Goal: Obtain resource: Download file/media

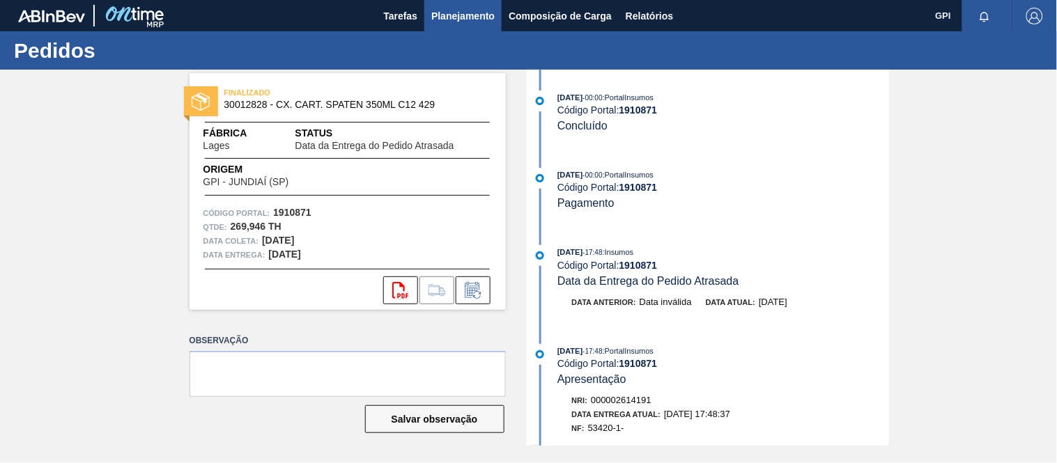
click at [446, 23] on span "Planejamento" at bounding box center [462, 16] width 63 height 17
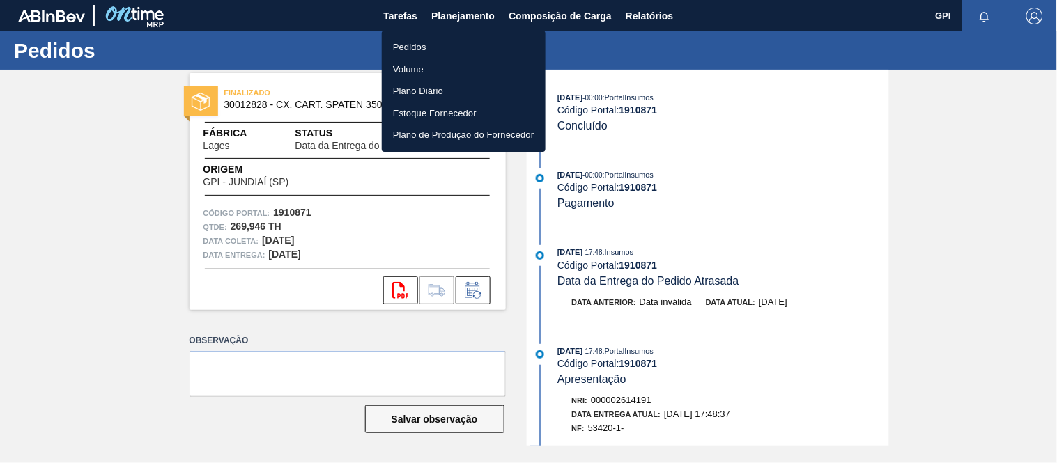
click at [444, 43] on li "Pedidos" at bounding box center [464, 47] width 164 height 22
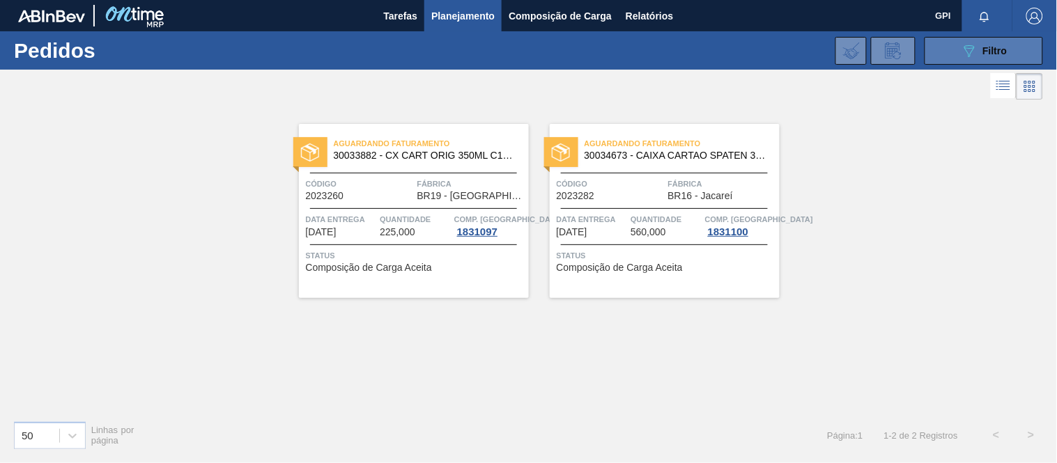
click at [973, 40] on button "089F7B8B-B2A5-4AFE-B5C0-19BA573D28AC Filtro" at bounding box center [983, 51] width 118 height 28
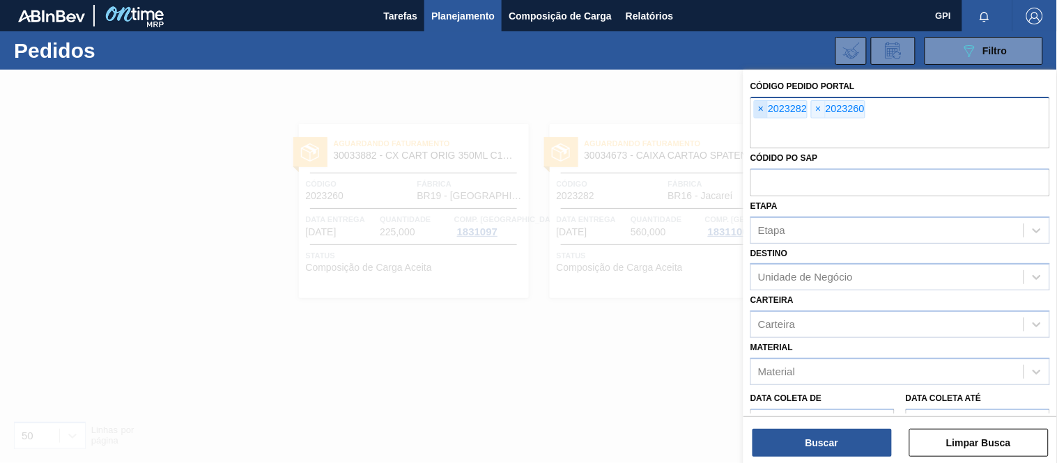
click at [762, 114] on span "×" at bounding box center [761, 109] width 13 height 17
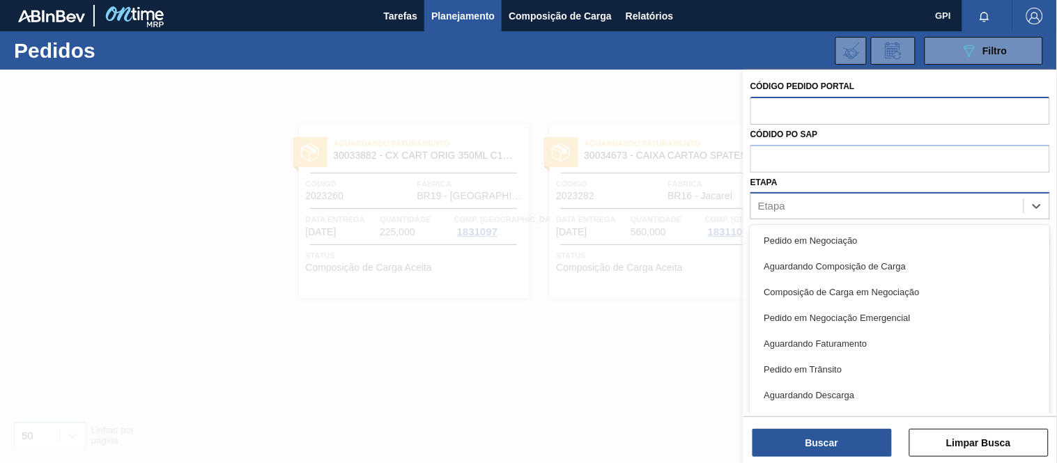
click at [825, 202] on div "Etapa" at bounding box center [887, 206] width 272 height 20
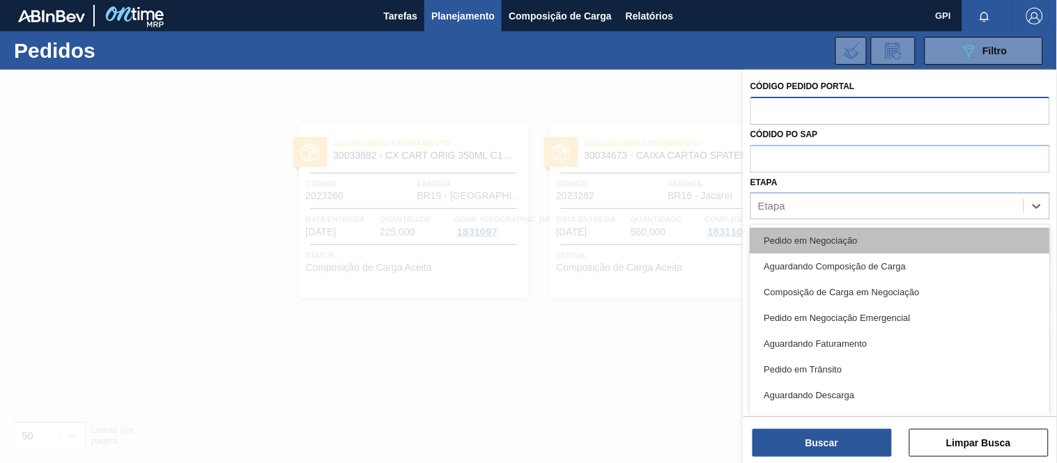
click at [810, 232] on div "Pedido em Negociação" at bounding box center [900, 241] width 300 height 26
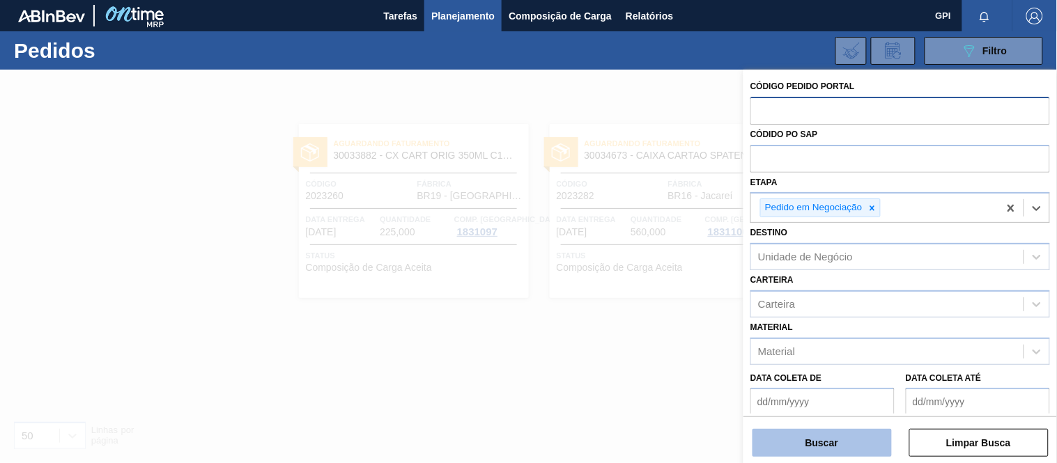
click at [833, 436] on button "Buscar" at bounding box center [821, 443] width 139 height 28
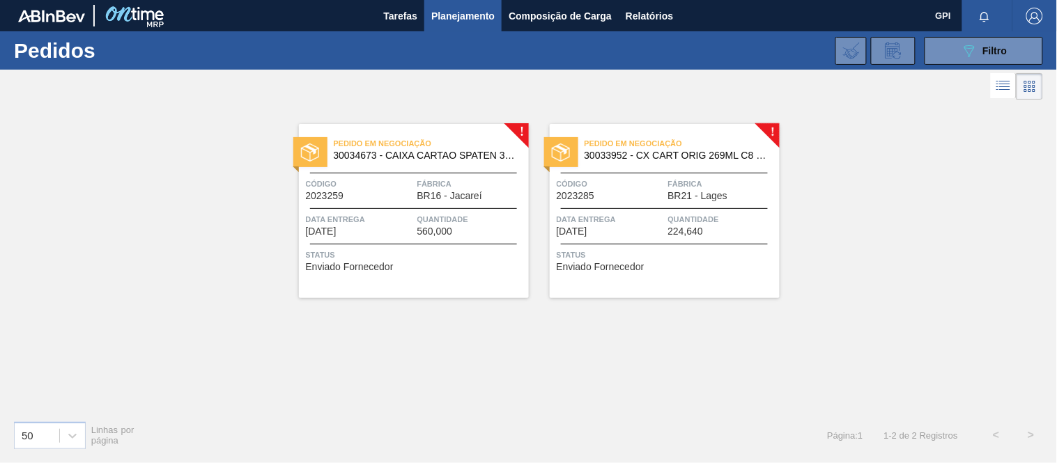
click at [415, 203] on div "Pedido em Negociação 30034673 - CAIXA CARTAO SPATEN 330 C6 NIV25 Código 2023259…" at bounding box center [414, 211] width 230 height 174
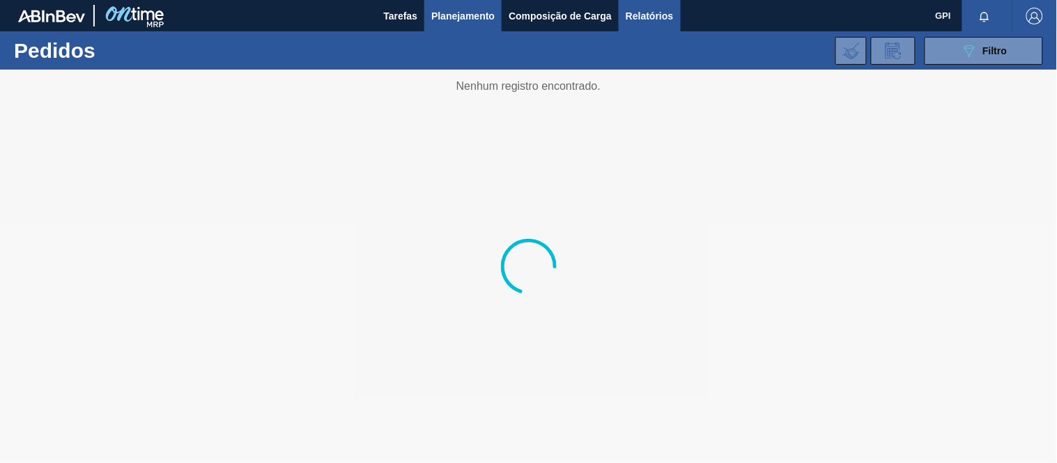
click at [642, 15] on span "Relatórios" at bounding box center [649, 16] width 47 height 17
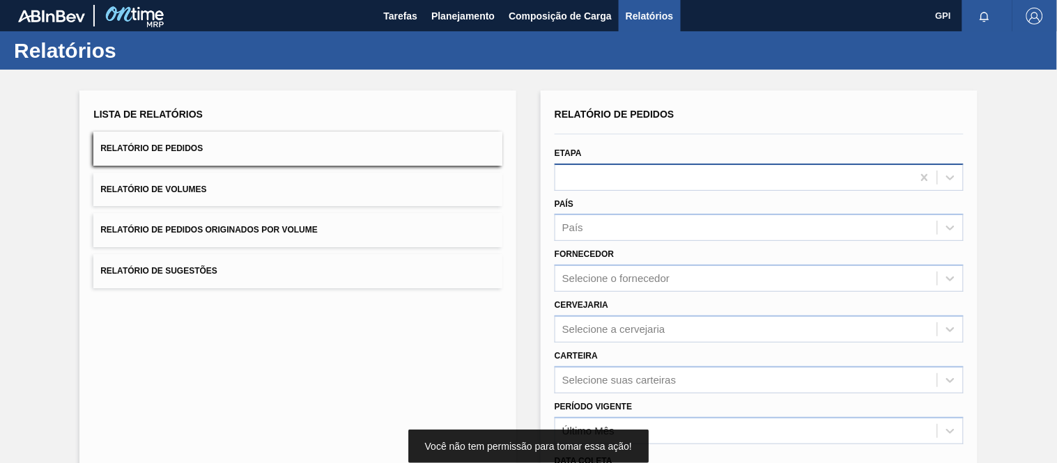
click at [648, 179] on div at bounding box center [733, 177] width 357 height 20
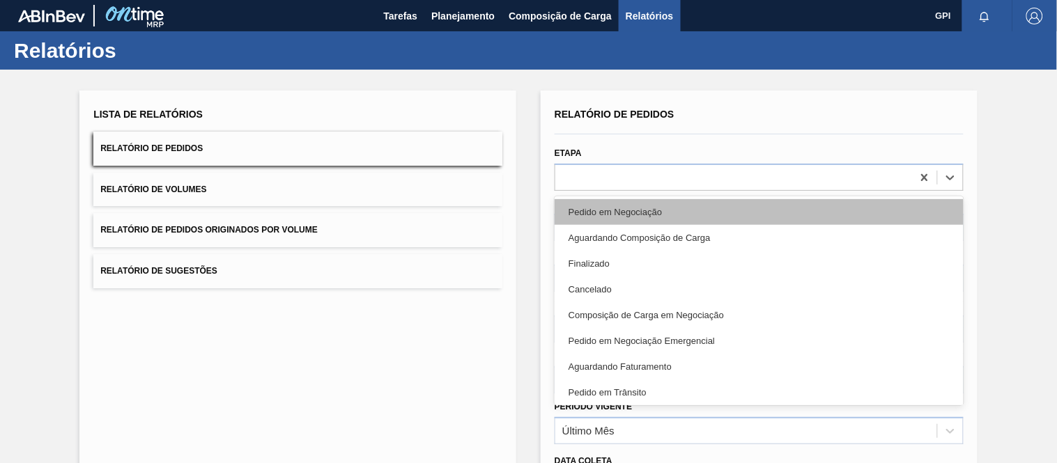
click at [644, 208] on div "Pedido em Negociação" at bounding box center [759, 212] width 409 height 26
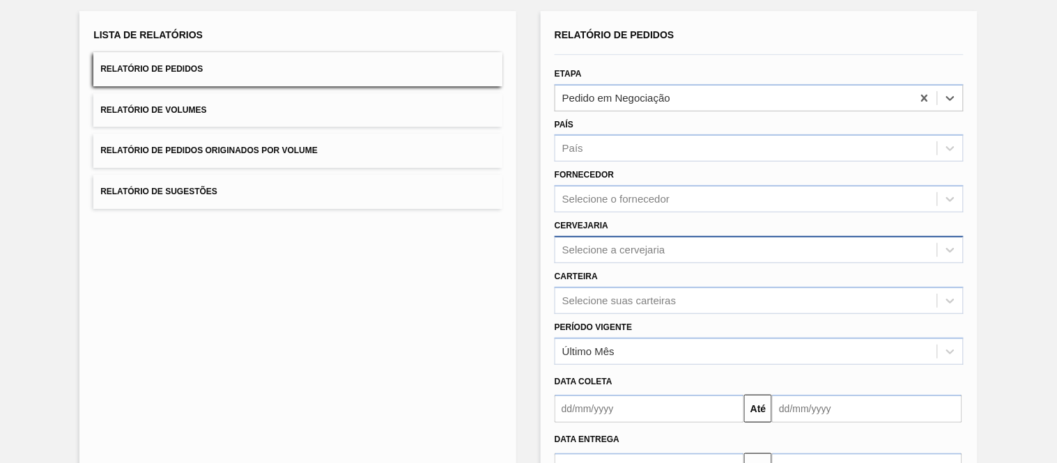
scroll to position [178, 0]
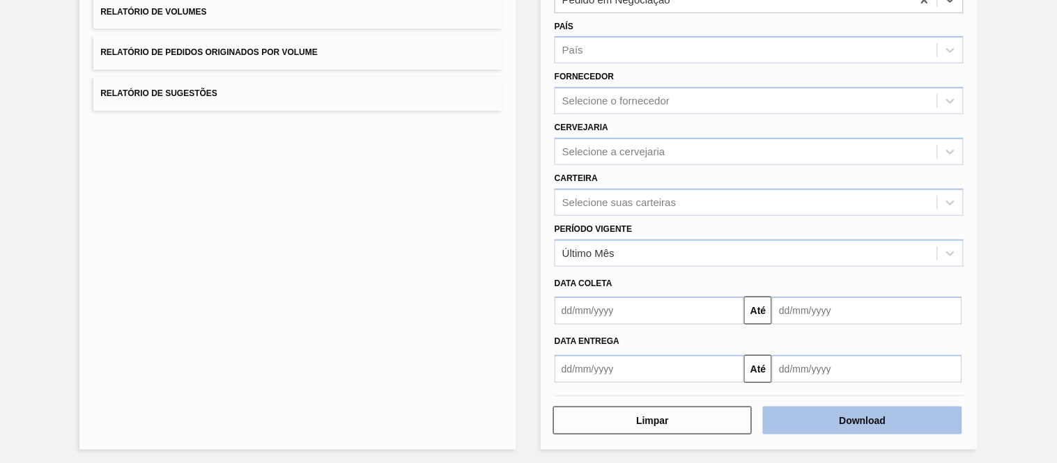
click at [832, 415] on button "Download" at bounding box center [862, 421] width 199 height 28
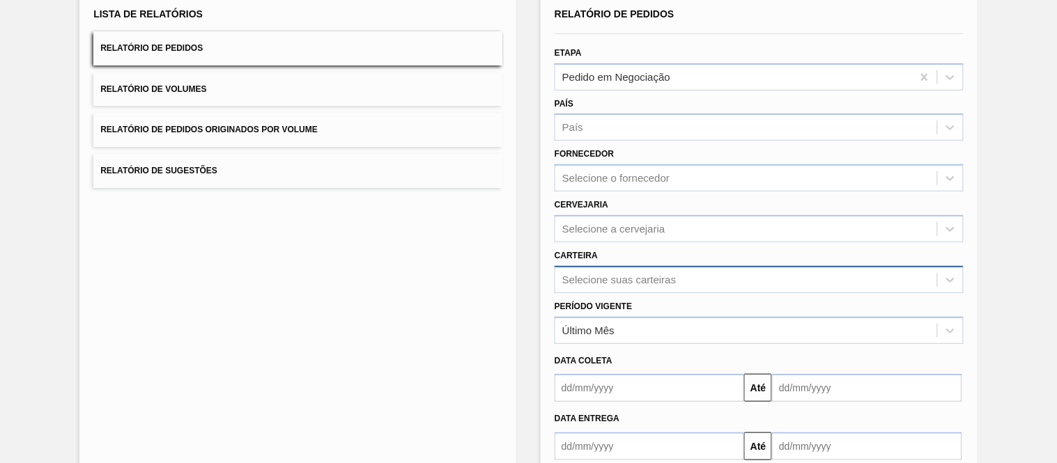
scroll to position [0, 0]
